Goal: Transaction & Acquisition: Purchase product/service

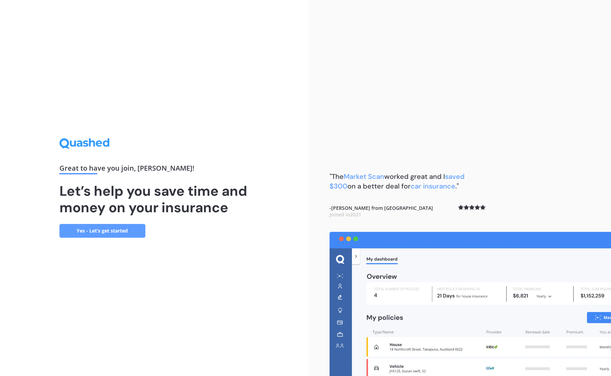
click at [108, 227] on link "Yes - Let’s get started" at bounding box center [102, 231] width 86 height 14
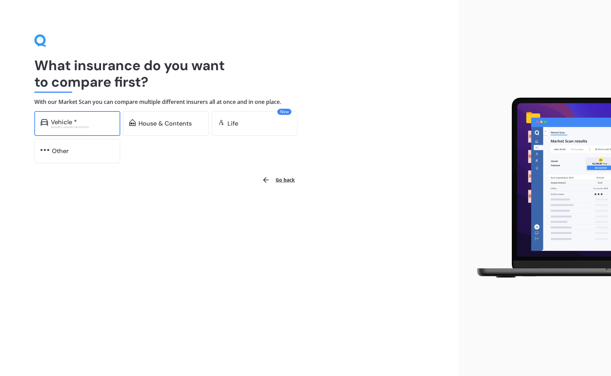
click at [89, 122] on div "Vehicle *" at bounding box center [82, 122] width 63 height 7
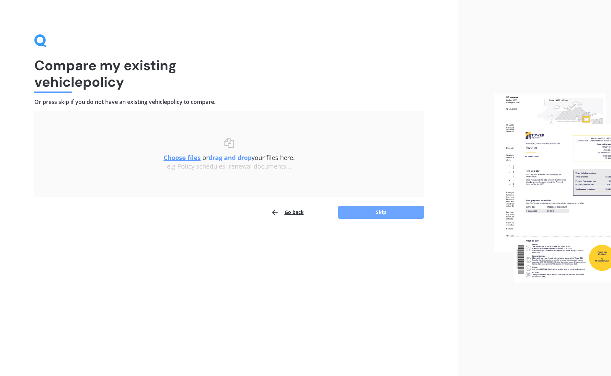
click at [399, 216] on button "Skip" at bounding box center [381, 212] width 86 height 13
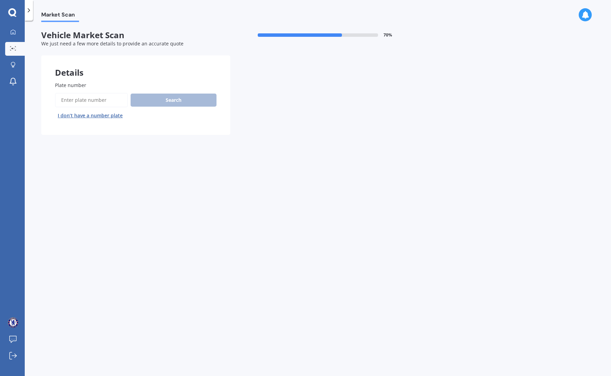
click at [101, 100] on input "Plate number" at bounding box center [91, 100] width 73 height 14
click at [94, 120] on button "I don’t have a number plate" at bounding box center [90, 115] width 70 height 11
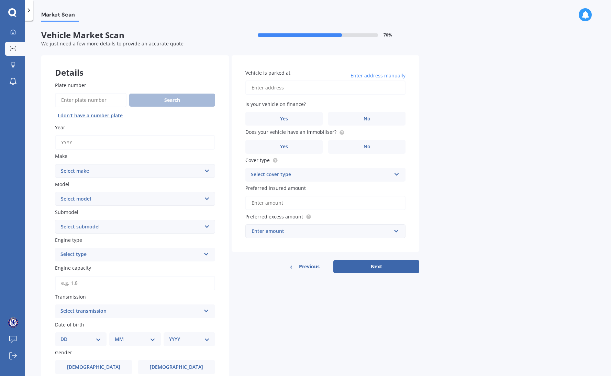
click at [90, 139] on input "Year" at bounding box center [135, 142] width 160 height 14
type input "2007"
click at [101, 174] on select "Select make AC ALFA ROMEO ASTON [PERSON_NAME] AUDI AUSTIN BEDFORD BENTLEY BMW B…" at bounding box center [135, 171] width 160 height 14
select select "MAZDA"
click at [55, 164] on select "Select make AC ALFA ROMEO ASTON [PERSON_NAME] AUDI AUSTIN BEDFORD BENTLEY BMW B…" at bounding box center [135, 171] width 160 height 14
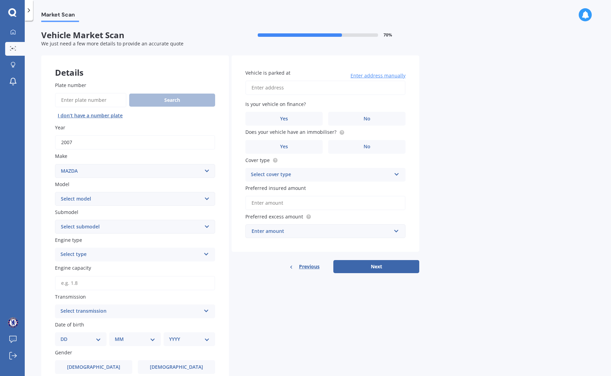
click at [87, 202] on select "Select model 121 2 3 323 323 / Familia 6 626 929 Atenza Autozam Axela AZ3 B2000…" at bounding box center [135, 199] width 160 height 14
select select "MX-5"
click at [55, 192] on select "Select model 121 2 3 323 323 / Familia 6 626 929 Atenza Autozam Axela AZ3 B2000…" at bounding box center [135, 199] width 160 height 14
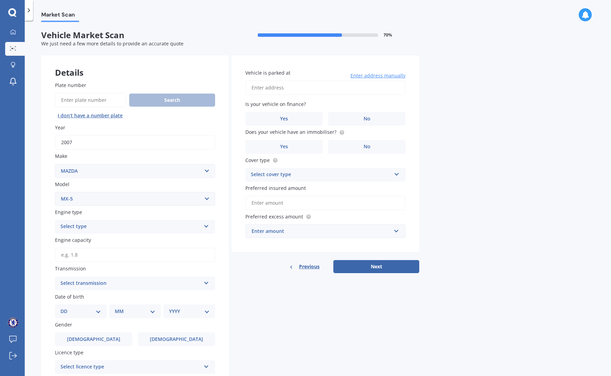
click at [109, 226] on div "Select type" at bounding box center [131, 226] width 140 height 8
click at [94, 243] on div "Petrol" at bounding box center [135, 240] width 160 height 12
click at [95, 253] on input "Engine capacity" at bounding box center [135, 255] width 160 height 14
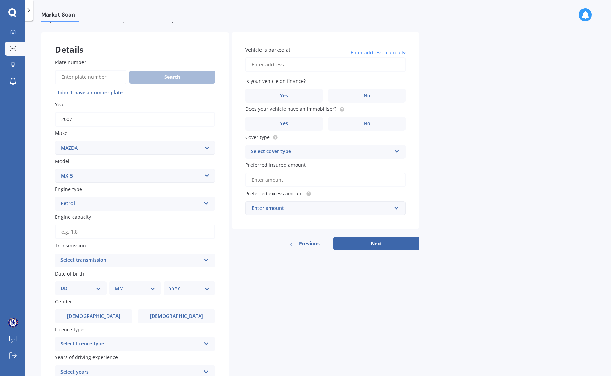
scroll to position [34, 0]
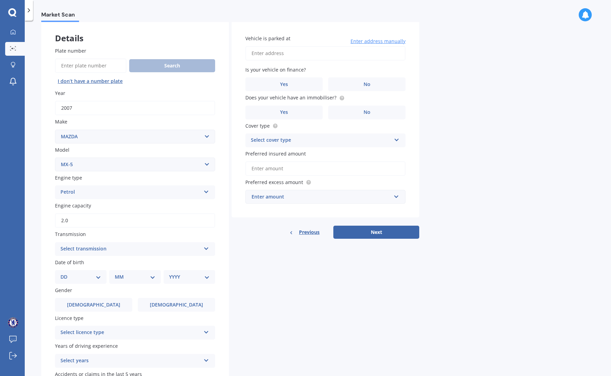
type input "2.0"
click at [109, 247] on div "Select transmission" at bounding box center [131, 249] width 140 height 8
click at [98, 262] on div "Auto" at bounding box center [135, 262] width 160 height 12
click at [79, 276] on select "DD 01 02 03 04 05 06 07 08 09 10 11 12 13 14 15 16 17 18 19 20 21 22 23 24 25 2…" at bounding box center [81, 277] width 41 height 8
select select "12"
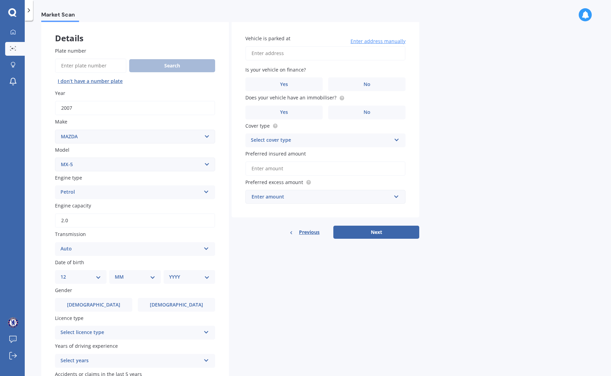
click at [66, 273] on select "DD 01 02 03 04 05 06 07 08 09 10 11 12 13 14 15 16 17 18 19 20 21 22 23 24 25 2…" at bounding box center [81, 277] width 41 height 8
click at [137, 276] on select "MM 01 02 03 04 05 06 07 08 09 10 11 12" at bounding box center [137, 277] width 38 height 8
select select "09"
click at [118, 273] on select "MM 01 02 03 04 05 06 07 08 09 10 11 12" at bounding box center [137, 277] width 38 height 8
click at [184, 280] on select "YYYY 2025 2024 2023 2022 2021 2020 2019 2018 2017 2016 2015 2014 2013 2012 2011…" at bounding box center [188, 277] width 38 height 8
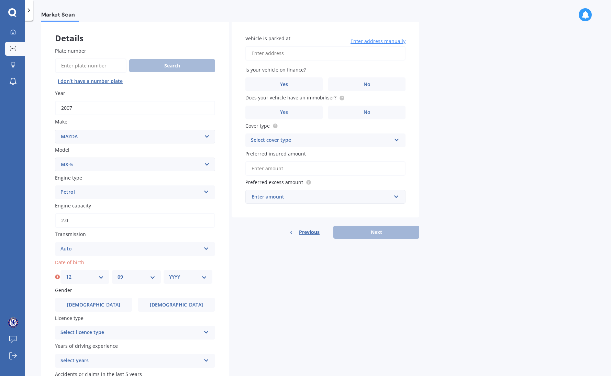
select select "2009"
click at [169, 273] on select "YYYY 2025 2024 2023 2022 2021 2020 2019 2018 2017 2016 2015 2014 2013 2012 2011…" at bounding box center [188, 277] width 38 height 8
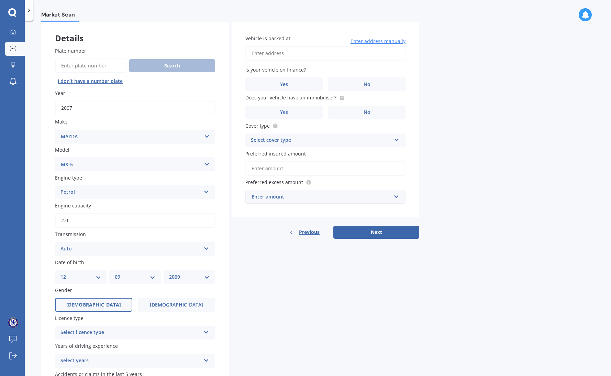
click at [101, 307] on label "[DEMOGRAPHIC_DATA]" at bounding box center [93, 305] width 77 height 14
click at [0, 0] on input "[DEMOGRAPHIC_DATA]" at bounding box center [0, 0] width 0 height 0
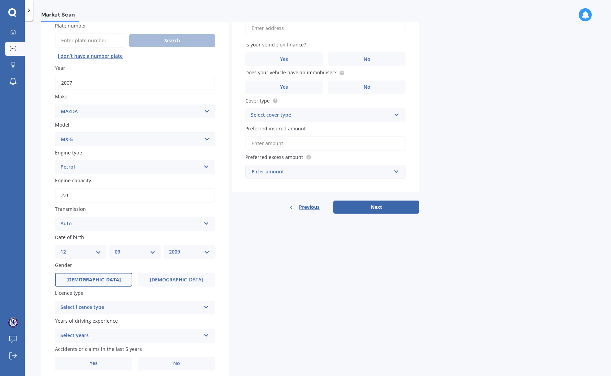
scroll to position [86, 0]
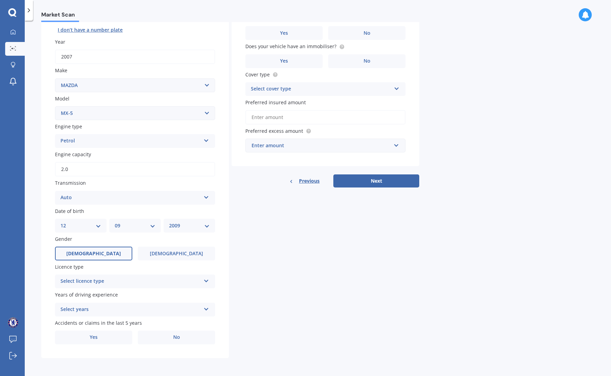
click at [131, 285] on div "Select licence type" at bounding box center [131, 281] width 140 height 8
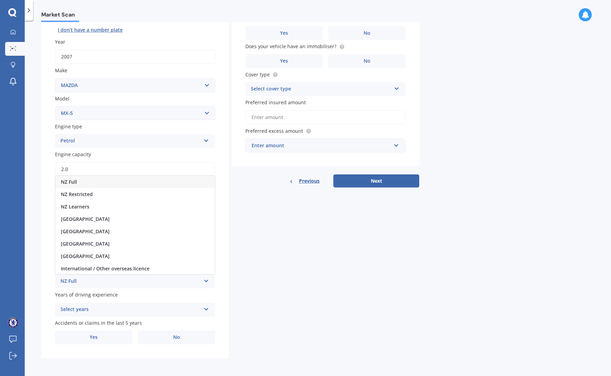
click at [154, 204] on div "NZ Learners" at bounding box center [135, 206] width 160 height 12
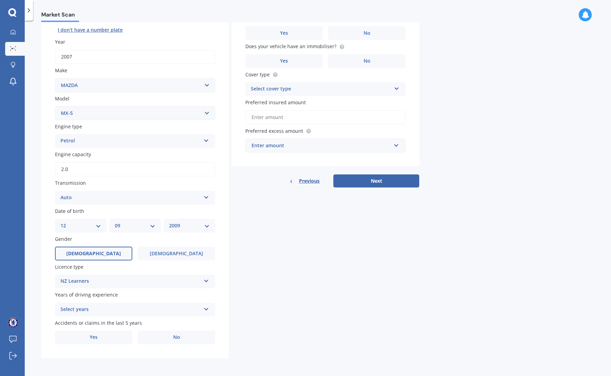
click at [69, 305] on div "Select years" at bounding box center [131, 309] width 140 height 8
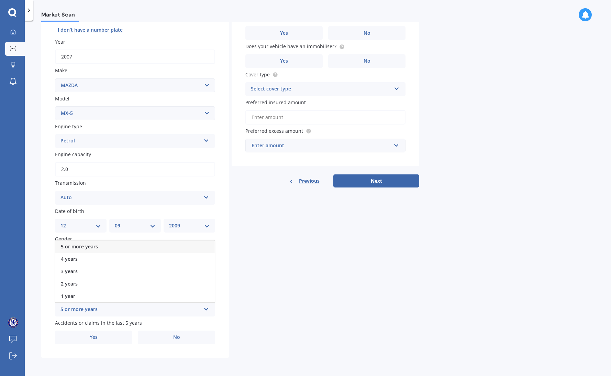
drag, startPoint x: 281, startPoint y: 284, endPoint x: 255, endPoint y: 282, distance: 26.3
click at [279, 284] on div "Details Plate number Search I don’t have a number plate Year [DATE] Make Select…" at bounding box center [230, 164] width 378 height 388
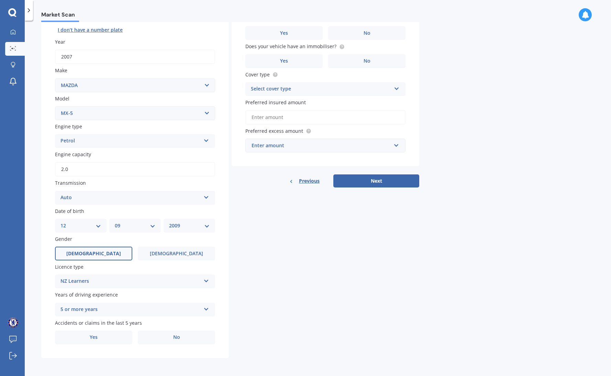
click at [130, 277] on div "NZ Learners" at bounding box center [131, 281] width 140 height 8
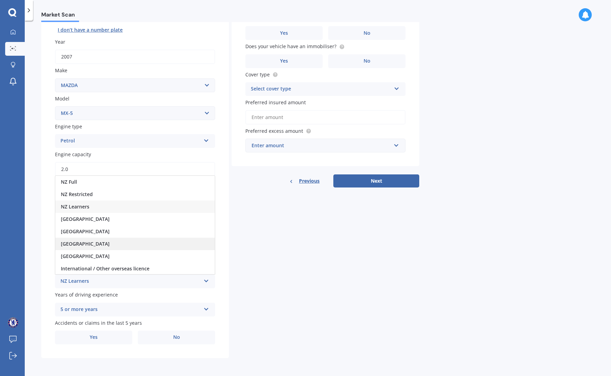
scroll to position [1, 0]
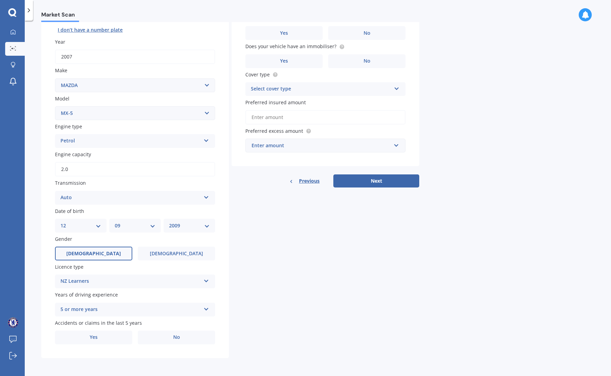
drag, startPoint x: 297, startPoint y: 271, endPoint x: 332, endPoint y: 281, distance: 36.7
click at [297, 271] on div "Details Plate number Search I don’t have a number plate Year [DATE] Make Select…" at bounding box center [230, 164] width 378 height 388
click at [102, 311] on div "5 or more years" at bounding box center [131, 309] width 140 height 8
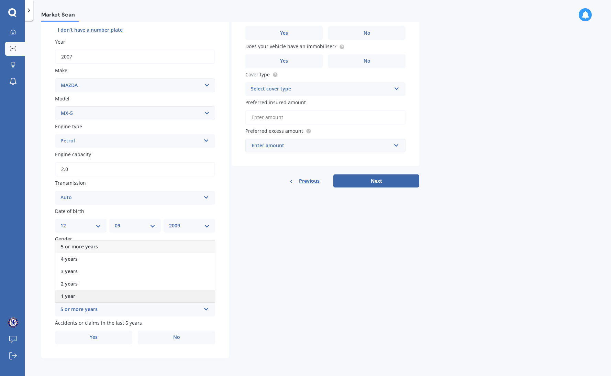
click at [95, 294] on div "1 year" at bounding box center [135, 296] width 160 height 12
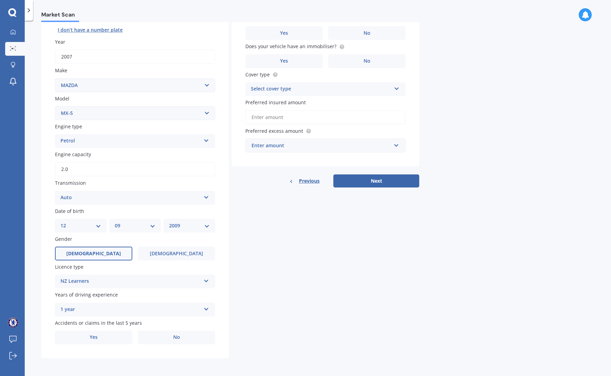
click at [116, 310] on div "1 year" at bounding box center [131, 309] width 140 height 8
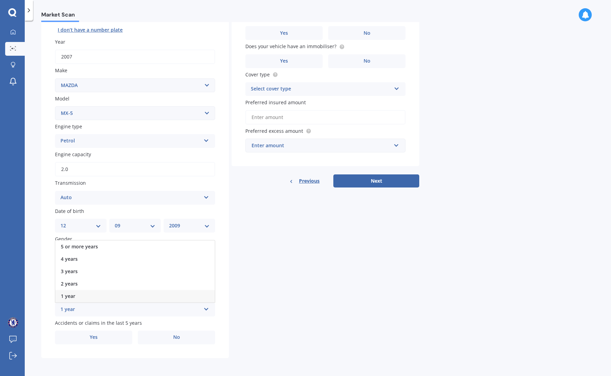
click at [112, 294] on div "1 year" at bounding box center [135, 296] width 160 height 12
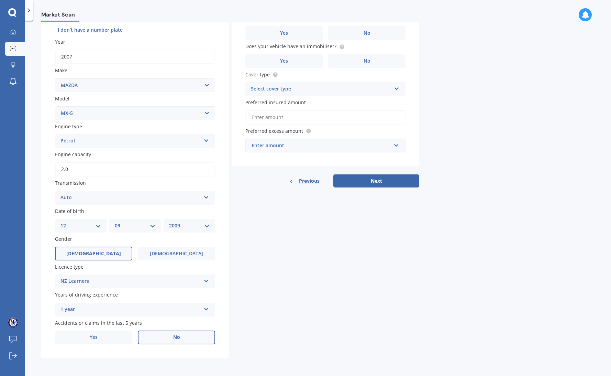
click at [189, 338] on label "No" at bounding box center [176, 337] width 77 height 14
click at [0, 0] on input "No" at bounding box center [0, 0] width 0 height 0
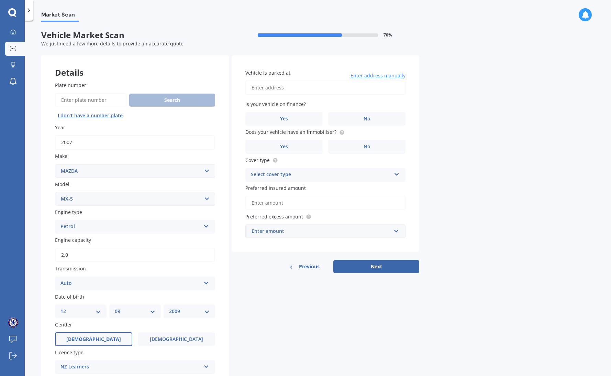
click at [303, 85] on input "Vehicle is parked at" at bounding box center [326, 87] width 160 height 14
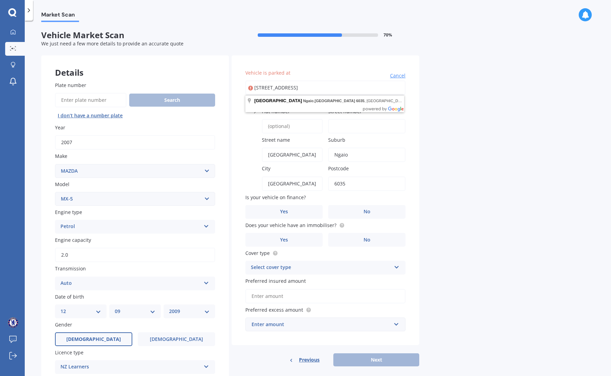
click at [300, 118] on div "Flat number" at bounding box center [284, 121] width 77 height 26
click at [252, 86] on icon at bounding box center [250, 88] width 5 height 7
click at [255, 87] on input "[STREET_ADDRESS]" at bounding box center [326, 87] width 160 height 14
type input "[STREET_ADDRESS]"
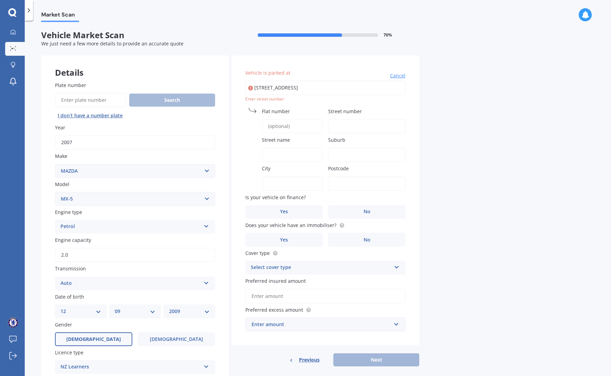
type input "142"
type input "[GEOGRAPHIC_DATA]"
type input "Ngaio"
type input "[GEOGRAPHIC_DATA]"
type input "6035"
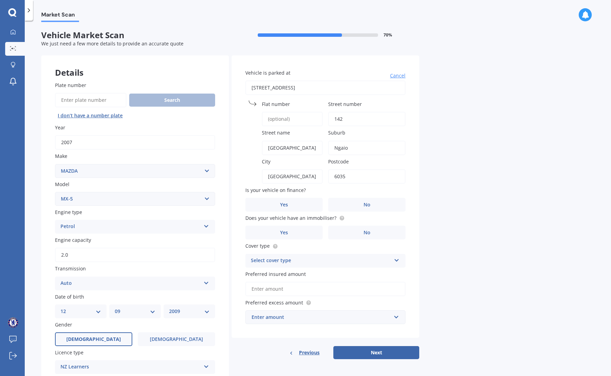
click at [303, 115] on input "Flat number" at bounding box center [292, 119] width 61 height 14
click at [389, 204] on label "No" at bounding box center [366, 205] width 77 height 14
click at [0, 0] on input "No" at bounding box center [0, 0] width 0 height 0
click at [290, 229] on label "Yes" at bounding box center [284, 233] width 77 height 14
click at [0, 0] on input "Yes" at bounding box center [0, 0] width 0 height 0
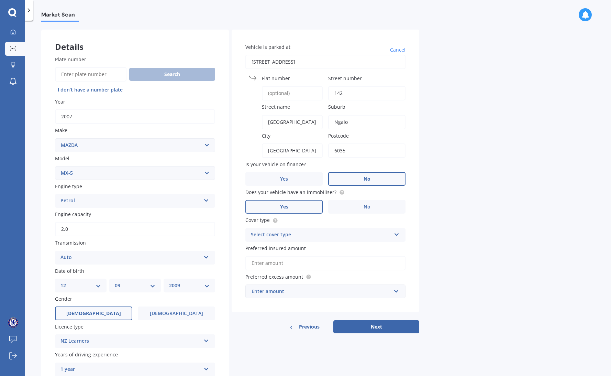
scroll to position [69, 0]
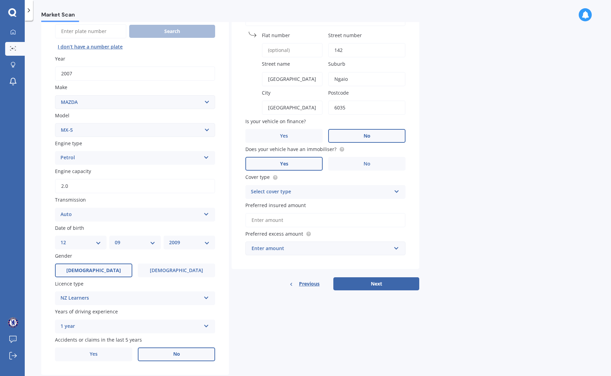
click at [351, 188] on div "Select cover type" at bounding box center [321, 192] width 140 height 8
click at [312, 204] on div "Comprehensive" at bounding box center [326, 205] width 160 height 12
click at [308, 221] on input "Preferred insured amount" at bounding box center [326, 220] width 160 height 14
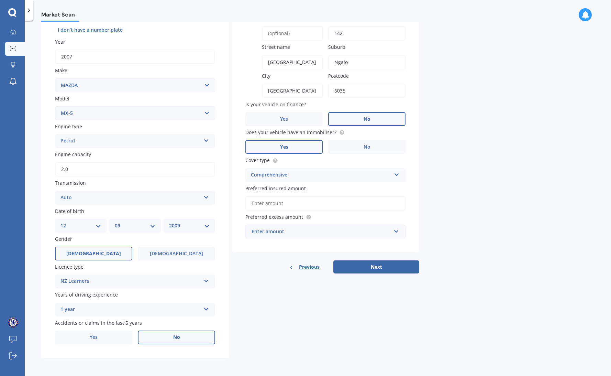
click at [312, 231] on div "Enter amount" at bounding box center [322, 232] width 140 height 8
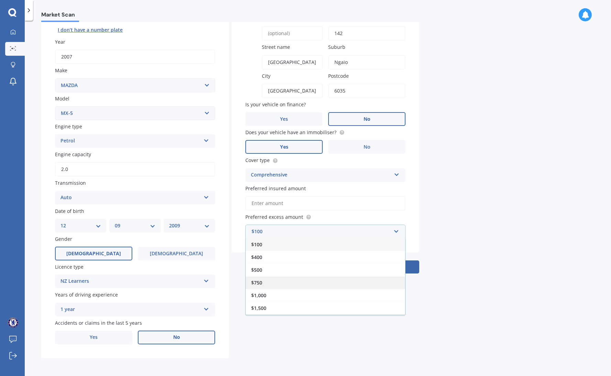
click at [276, 284] on div "$750" at bounding box center [326, 282] width 160 height 13
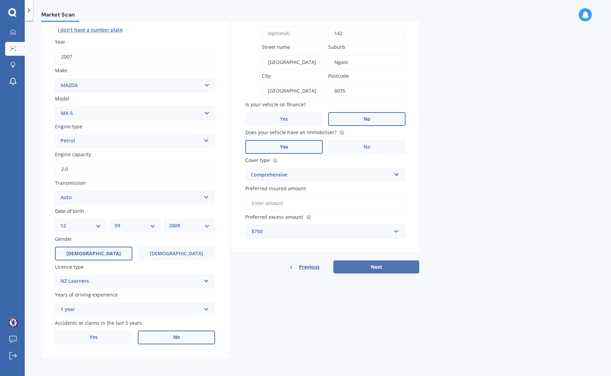
click at [376, 265] on button "Next" at bounding box center [377, 266] width 86 height 13
click at [281, 202] on input "Preferred insured amount" at bounding box center [326, 203] width 160 height 14
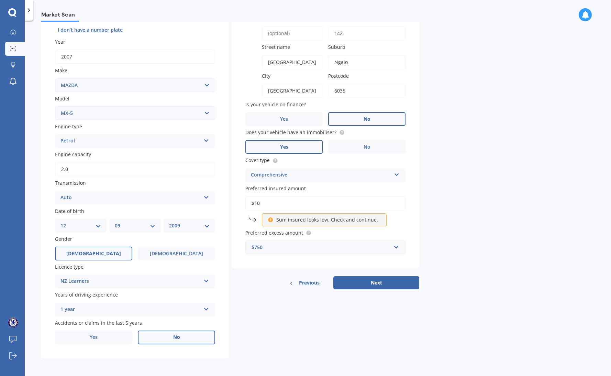
type input "$1"
type input "$1,500"
click at [394, 281] on button "Next" at bounding box center [377, 282] width 86 height 13
select select "12"
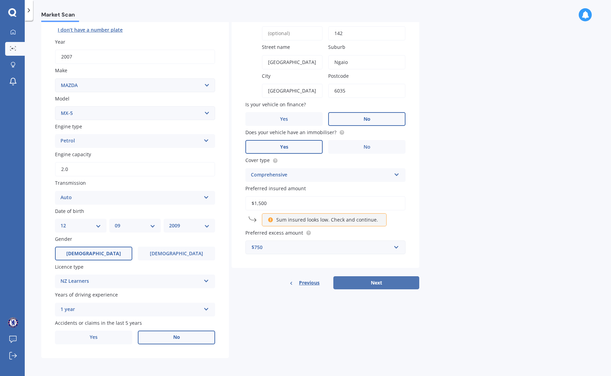
select select "09"
select select "2009"
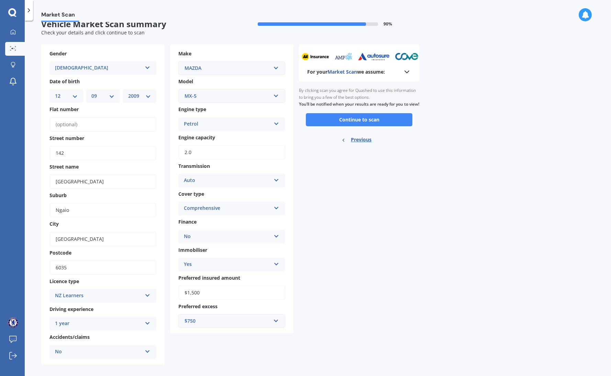
scroll to position [17, 0]
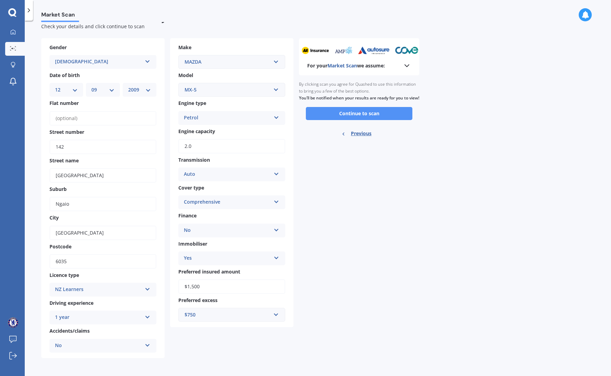
click at [361, 118] on button "Continue to scan" at bounding box center [359, 113] width 107 height 13
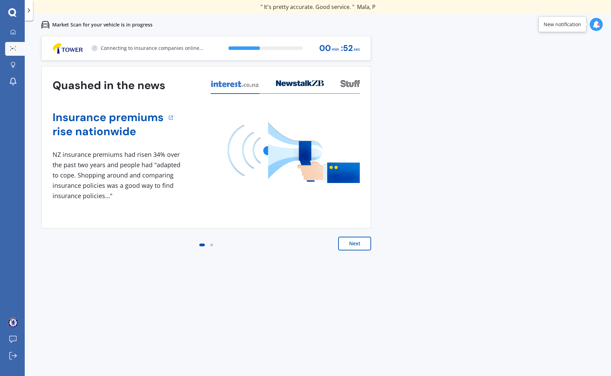
click at [434, 12] on div "" Useful tool to check whether our current prices are competitive - which they …" at bounding box center [318, 7] width 587 height 14
click at [466, 158] on div "Previous 80,000+ [DEMOGRAPHIC_DATA] consumers have signed up to shop and save t…" at bounding box center [318, 224] width 587 height 376
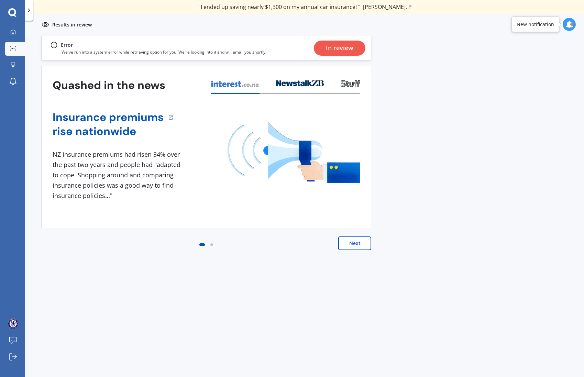
click at [365, 236] on div "Quashed in the news Insurance premiums rise nationwide 1 NZ insurance premiums …" at bounding box center [206, 165] width 330 height 198
click at [362, 242] on button "Next" at bounding box center [354, 244] width 33 height 14
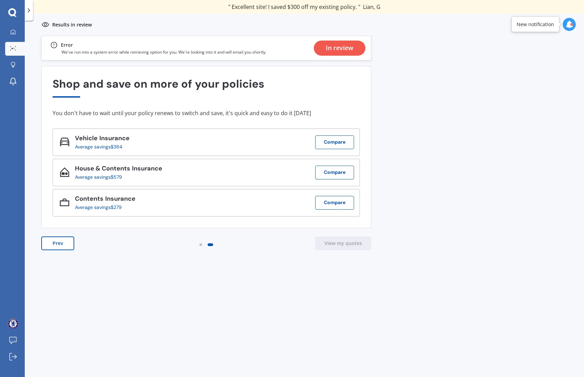
drag, startPoint x: 253, startPoint y: 4, endPoint x: 263, endPoint y: 6, distance: 9.7
click at [263, 6] on div "" Useful tool to check whether our current prices are competitive - which they …" at bounding box center [305, 6] width 260 height 7
click at [327, 142] on button "Compare" at bounding box center [334, 142] width 39 height 14
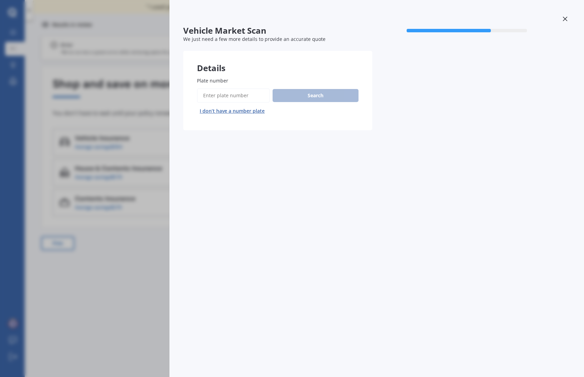
drag, startPoint x: 79, startPoint y: 144, endPoint x: 180, endPoint y: 179, distance: 107.0
click at [79, 144] on div "Vehicle Market Scan 70 % We just need a few more details to provide an accurate…" at bounding box center [292, 188] width 584 height 377
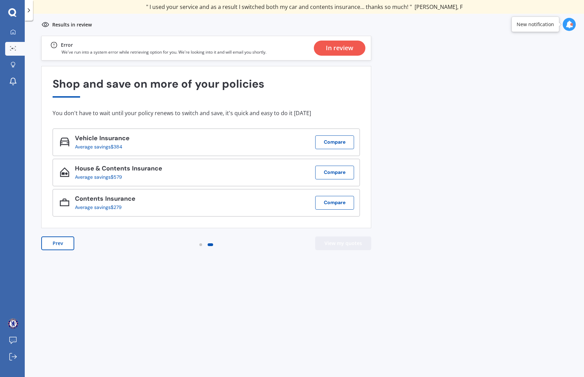
click at [334, 240] on button "View my quotes" at bounding box center [343, 244] width 56 height 14
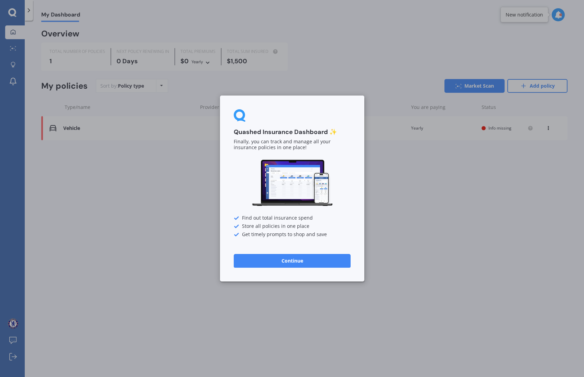
click at [444, 110] on div "Quashed Insurance Dashboard ✨ Finally, you can track and manage all your insura…" at bounding box center [292, 188] width 584 height 377
click at [312, 251] on div "Quashed Insurance Dashboard ✨ Finally, you can track and manage all your insura…" at bounding box center [292, 189] width 144 height 186
click at [308, 259] on button "Continue" at bounding box center [292, 261] width 117 height 14
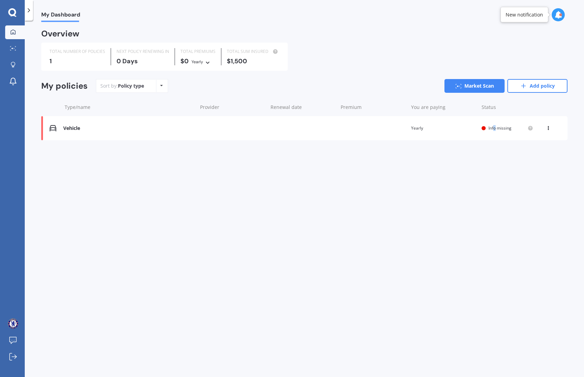
click at [496, 124] on div "Vehicle Renewal date Premium You are paying Yearly Status Info missing View opt…" at bounding box center [304, 128] width 526 height 24
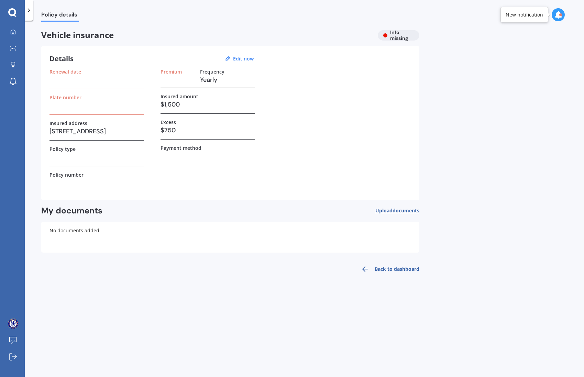
drag, startPoint x: 98, startPoint y: 107, endPoint x: 95, endPoint y: 104, distance: 4.4
click at [96, 106] on h3 at bounding box center [97, 105] width 95 height 10
drag, startPoint x: 84, startPoint y: 85, endPoint x: 219, endPoint y: 64, distance: 136.8
click at [89, 84] on div "Renewal date" at bounding box center [97, 79] width 95 height 20
click at [242, 59] on u "Edit now" at bounding box center [243, 58] width 21 height 7
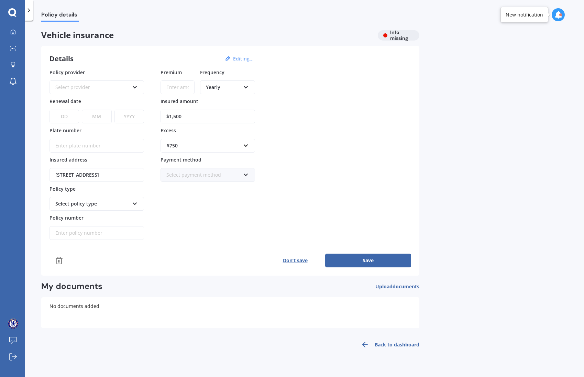
click at [238, 57] on button "Editing..." at bounding box center [243, 59] width 25 height 6
click at [70, 147] on input "Plate number" at bounding box center [97, 146] width 95 height 14
click at [390, 348] on link "Back to dashboard" at bounding box center [388, 345] width 63 height 17
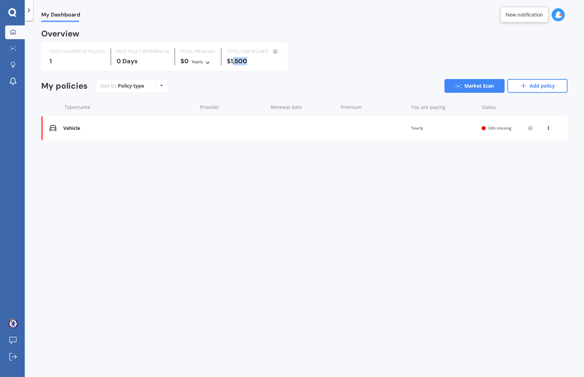
drag, startPoint x: 233, startPoint y: 59, endPoint x: 253, endPoint y: 59, distance: 20.6
click at [253, 59] on div "$1,500" at bounding box center [253, 61] width 53 height 7
click at [194, 61] on div "Yearly" at bounding box center [198, 61] width 12 height 7
click at [201, 58] on div "Yearly" at bounding box center [198, 61] width 12 height 7
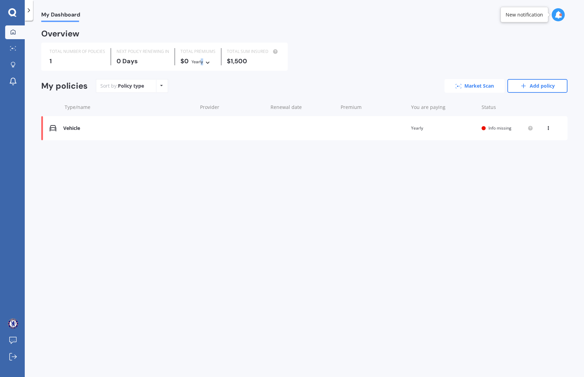
click at [475, 85] on link "Market Scan" at bounding box center [475, 86] width 60 height 14
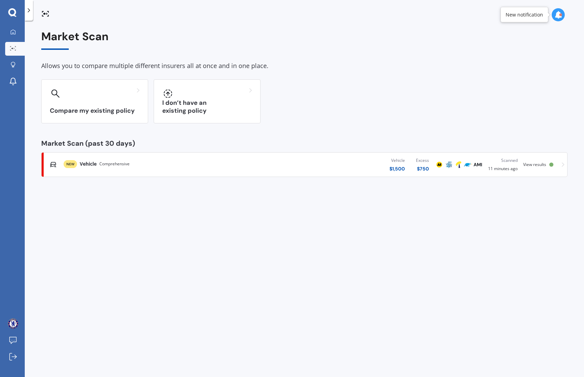
click at [279, 164] on div "Vehicle $ 1,500 Excess $ 750" at bounding box center [338, 164] width 193 height 21
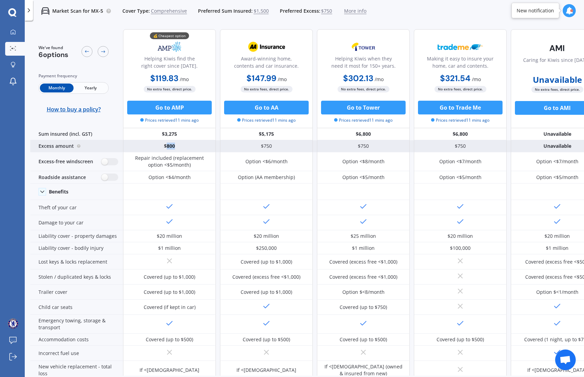
drag, startPoint x: 166, startPoint y: 146, endPoint x: 177, endPoint y: 146, distance: 11.0
click at [177, 146] on div "$800" at bounding box center [169, 146] width 93 height 12
drag, startPoint x: 159, startPoint y: 146, endPoint x: 171, endPoint y: 146, distance: 12.1
click at [171, 146] on div "$800" at bounding box center [169, 146] width 93 height 12
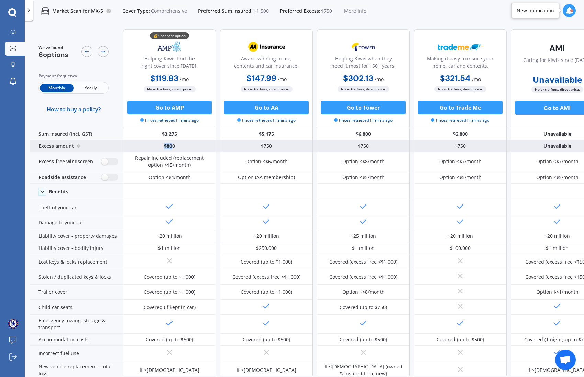
click at [171, 146] on div "$800" at bounding box center [169, 146] width 93 height 12
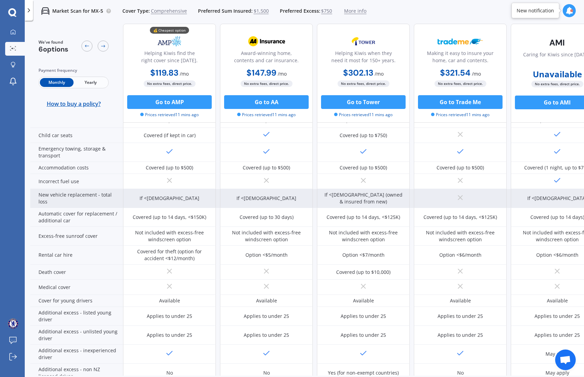
scroll to position [206, 0]
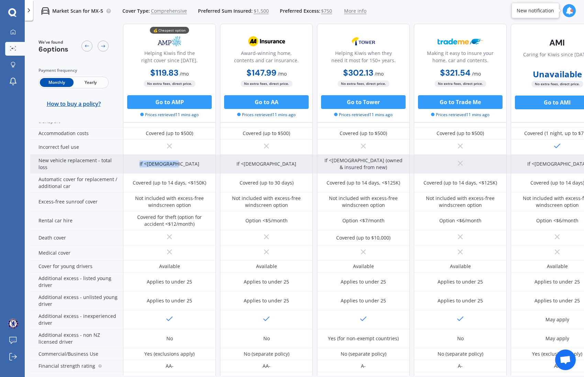
drag, startPoint x: 158, startPoint y: 164, endPoint x: 185, endPoint y: 165, distance: 26.8
click at [185, 165] on div "If <1 year old" at bounding box center [169, 164] width 93 height 19
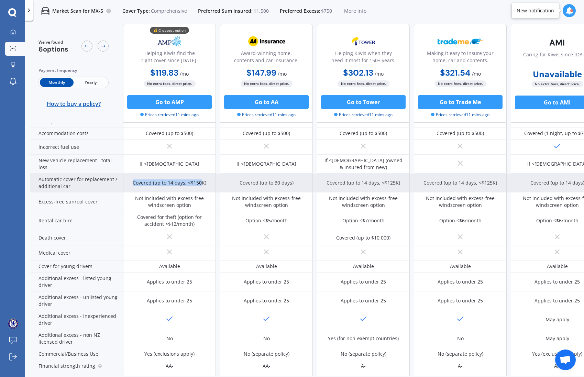
drag, startPoint x: 132, startPoint y: 182, endPoint x: 203, endPoint y: 182, distance: 70.5
click at [203, 182] on div "Covered (up to 14 days, <$150K)" at bounding box center [169, 183] width 93 height 19
click at [203, 182] on div "Covered (up to 14 days, <$150K)" at bounding box center [170, 183] width 74 height 7
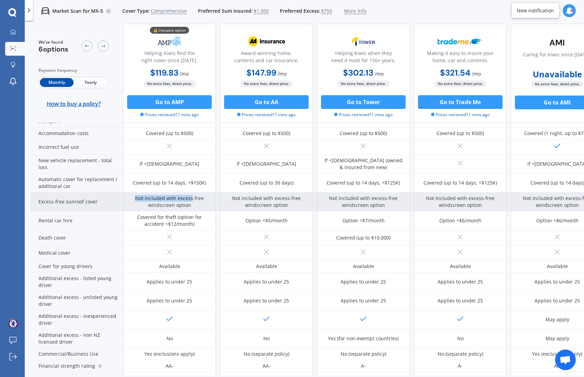
drag, startPoint x: 137, startPoint y: 195, endPoint x: 202, endPoint y: 201, distance: 65.6
click at [200, 201] on div "Not included with excess-free windscreen option" at bounding box center [169, 202] width 83 height 14
click at [197, 202] on div "Not included with excess-free windscreen option" at bounding box center [169, 202] width 83 height 14
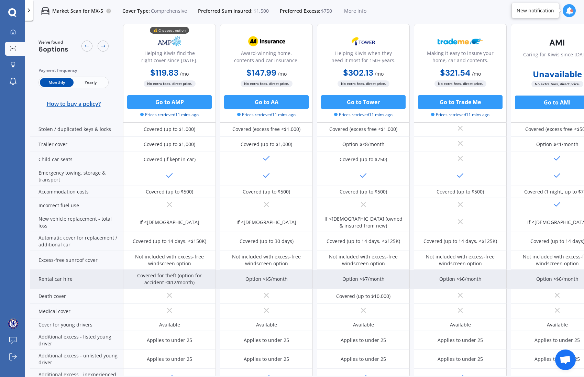
scroll to position [0, 0]
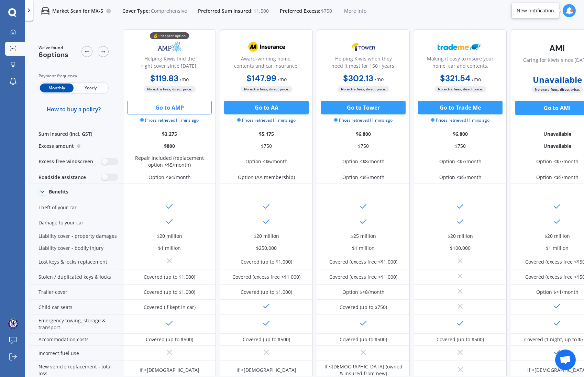
click at [143, 112] on button "Go to AMP" at bounding box center [169, 108] width 85 height 14
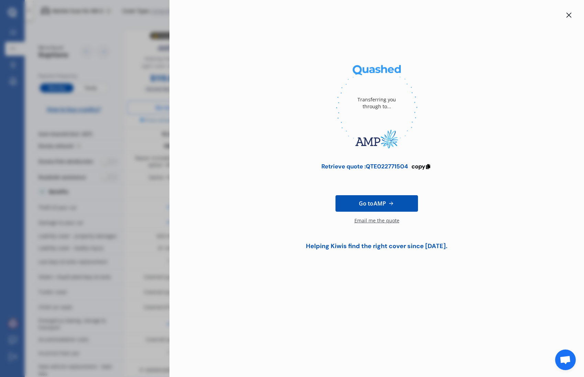
click at [206, 94] on div at bounding box center [377, 108] width 393 height 94
click at [181, 87] on div at bounding box center [377, 108] width 393 height 94
click at [568, 17] on icon at bounding box center [569, 15] width 6 height 6
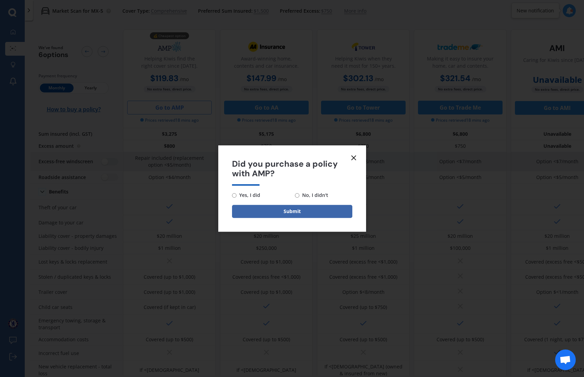
drag, startPoint x: 357, startPoint y: 156, endPoint x: 355, endPoint y: 153, distance: 4.0
click at [356, 156] on icon at bounding box center [354, 158] width 8 height 8
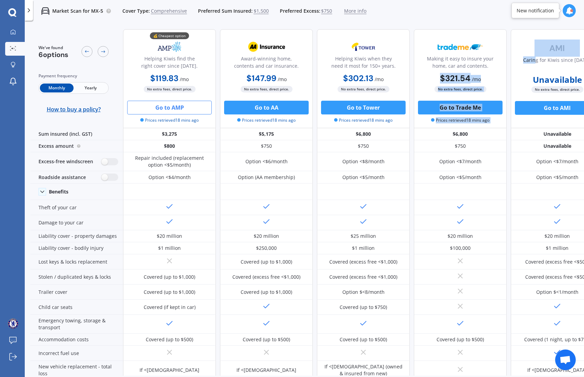
drag, startPoint x: 526, startPoint y: 59, endPoint x: 499, endPoint y: 62, distance: 27.0
click at [499, 62] on div "💰 Cheapest option Helping Kiwis find the right cover since 1966. $119.83 / mo $…" at bounding box center [412, 78] width 578 height 99
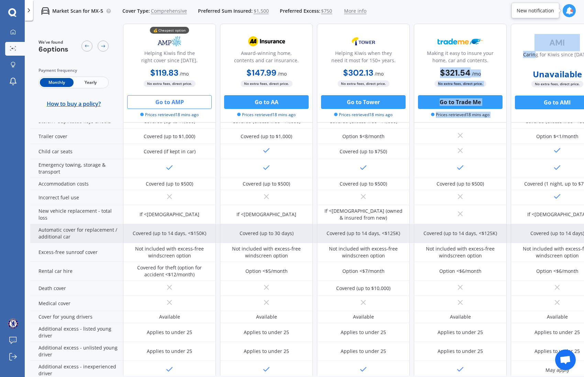
scroll to position [138, 0]
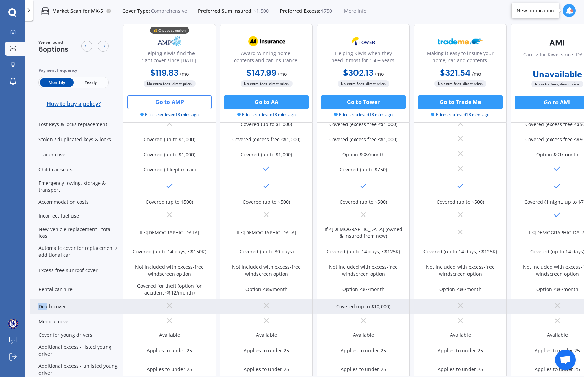
drag, startPoint x: 36, startPoint y: 303, endPoint x: 48, endPoint y: 303, distance: 12.7
click at [48, 303] on div "Death cover" at bounding box center [76, 306] width 93 height 15
click at [63, 307] on div "Death cover" at bounding box center [76, 306] width 93 height 15
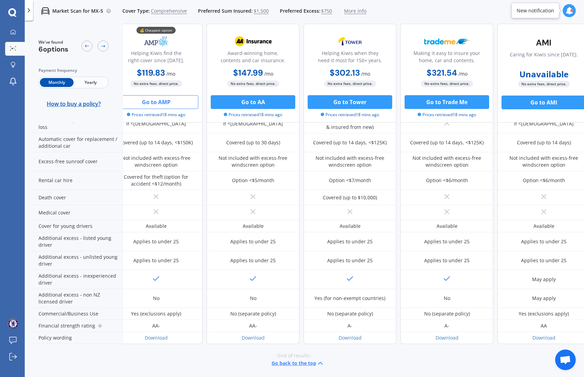
scroll to position [251, 0]
